Goal: Find specific page/section: Find specific page/section

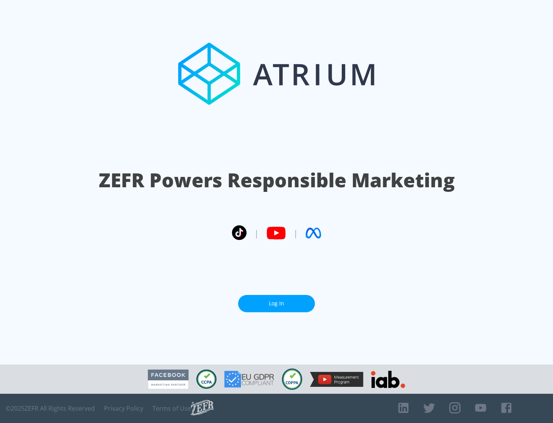
click at [277, 303] on link "Log In" at bounding box center [276, 303] width 77 height 17
